Goal: Task Accomplishment & Management: Manage account settings

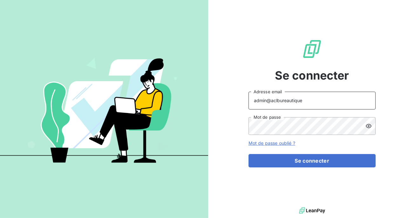
click at [312, 100] on input "admin@aclbureautique" at bounding box center [311, 101] width 127 height 18
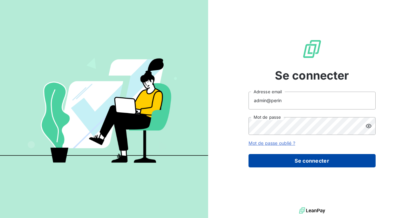
type input "admin@perin"
click at [300, 167] on button "Se connecter" at bounding box center [311, 160] width 127 height 13
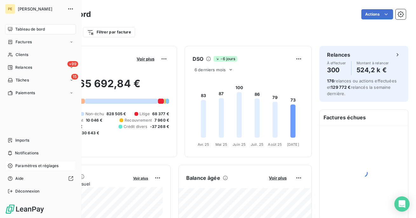
click at [31, 168] on span "Paramètres et réglages" at bounding box center [36, 166] width 43 height 6
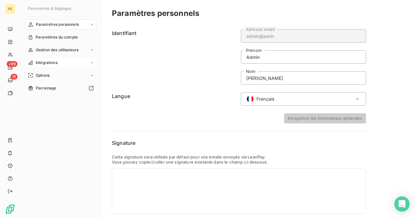
click at [53, 65] on span "Intégrations" at bounding box center [47, 63] width 22 height 6
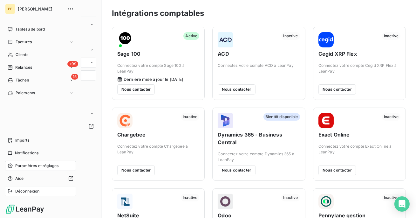
click at [20, 192] on span "Déconnexion" at bounding box center [27, 191] width 24 height 6
